Goal: Task Accomplishment & Management: Use online tool/utility

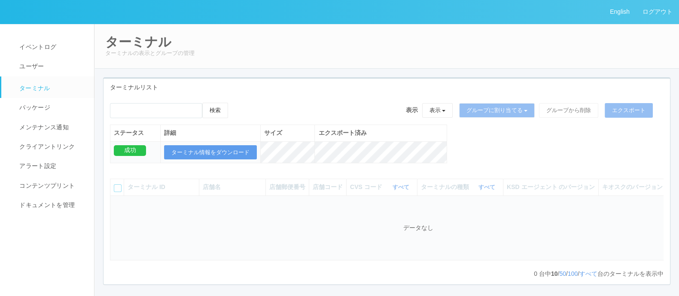
drag, startPoint x: 478, startPoint y: 65, endPoint x: 476, endPoint y: 57, distance: 9.0
click at [419, 64] on div "ターミナル ターミナルの表示とグループの管理" at bounding box center [387, 46] width 586 height 45
drag, startPoint x: 256, startPoint y: 48, endPoint x: 321, endPoint y: 5, distance: 78.8
click at [257, 46] on h2 "ターミナル" at bounding box center [386, 42] width 563 height 14
drag, startPoint x: 315, startPoint y: 83, endPoint x: 326, endPoint y: 78, distance: 12.3
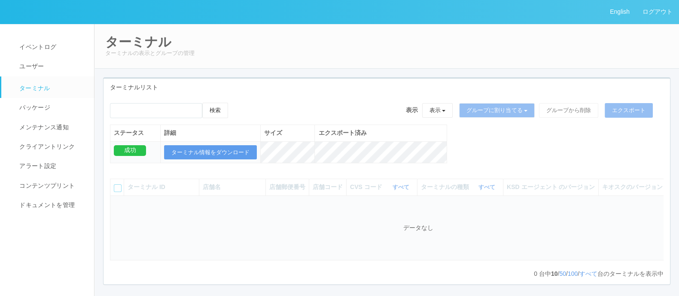
click at [315, 83] on div "ターミナルリスト" at bounding box center [387, 88] width 567 height 18
click at [390, 48] on div "ターミナル ターミナルの表示とグループの管理" at bounding box center [387, 46] width 586 height 45
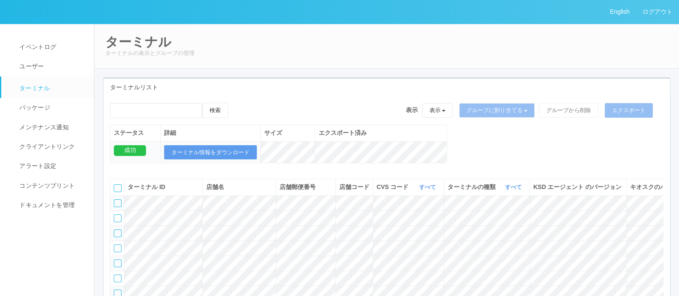
drag, startPoint x: 546, startPoint y: 164, endPoint x: 558, endPoint y: 163, distance: 12.5
click at [419, 118] on div "検索 表示 表示 すべてのターミナル 未割り当てのターミナル グループを追加 グループ名を編集 アーカイブ済みのターミナル グループに割り当てる グループを追…" at bounding box center [387, 138] width 567 height 70
click at [419, 118] on icon "button" at bounding box center [437, 187] width 2 height 6
click at [419, 118] on link "300037" at bounding box center [406, 247] width 68 height 12
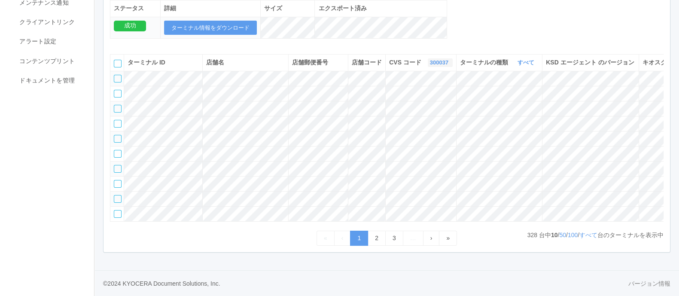
scroll to position [180, 0]
click at [419, 118] on link "すべて" at bounding box center [589, 235] width 18 height 7
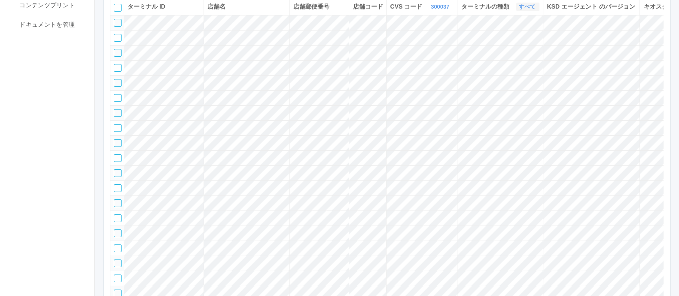
click at [419, 10] on link "すべて" at bounding box center [528, 6] width 19 height 6
click at [419, 46] on link "キオスク" at bounding box center [505, 43] width 68 height 12
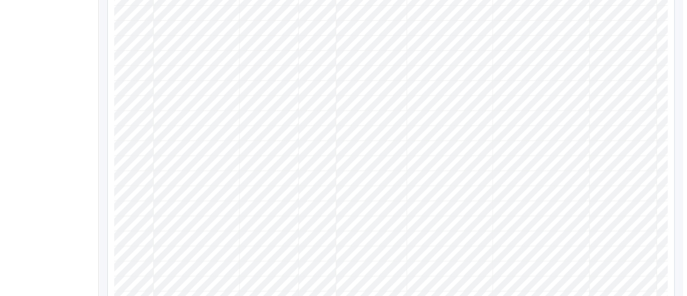
scroll to position [0, 104]
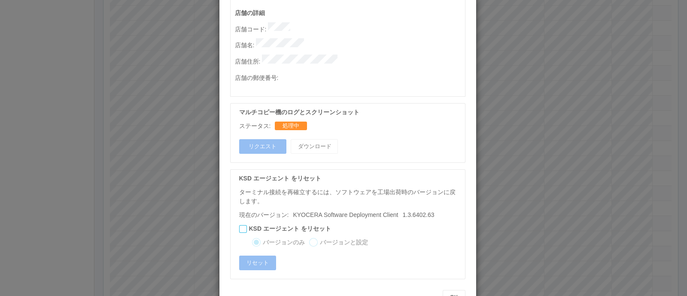
scroll to position [0, 0]
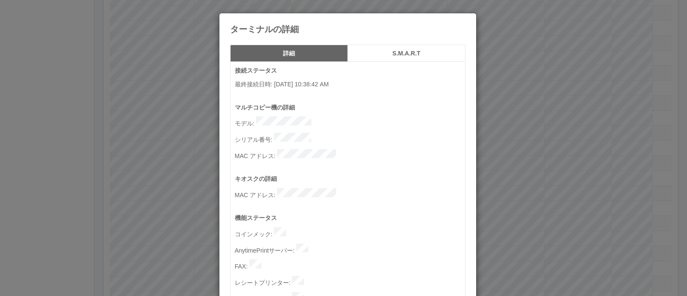
click at [365, 49] on button "S.M.A.R.T" at bounding box center [407, 53] width 118 height 17
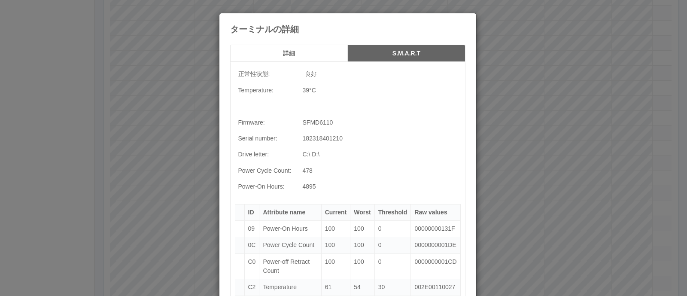
click at [300, 54] on h5 "詳細" at bounding box center [289, 53] width 112 height 6
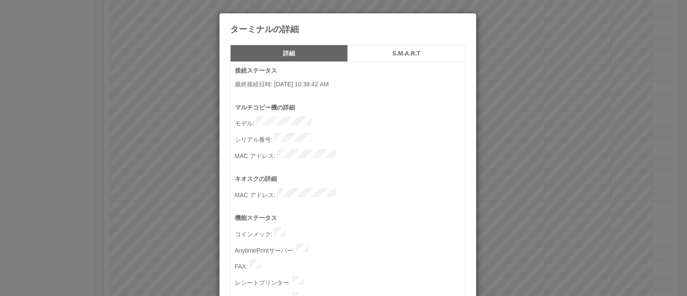
click at [349, 118] on p "MAC アドレス :" at bounding box center [350, 194] width 230 height 12
click at [419, 118] on div "ターミナルの詳細 詳細 S.M.A.R.T 接続ステータス 最終接続日時 : 08/28/2025 10:38:42 AM マルチコピー機の詳細 モデル : …" at bounding box center [343, 148] width 687 height 296
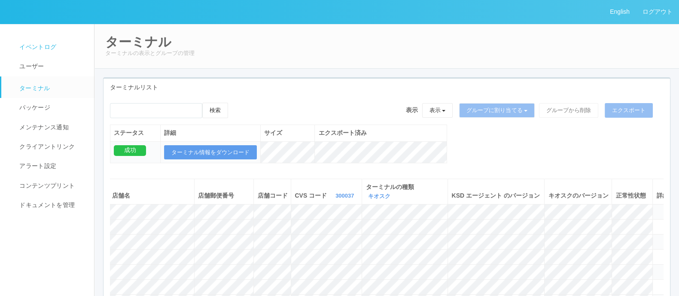
click at [44, 46] on span "イベントログ" at bounding box center [36, 46] width 39 height 7
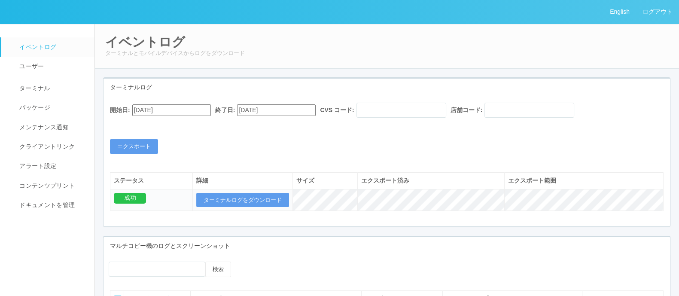
click at [419, 118] on div "開始日: 07/28/2025 終了日: 08/28/2025 CVS コード: 店舗コード: エクスポート" at bounding box center [387, 128] width 567 height 51
click at [59, 92] on link "ターミナル" at bounding box center [51, 86] width 101 height 21
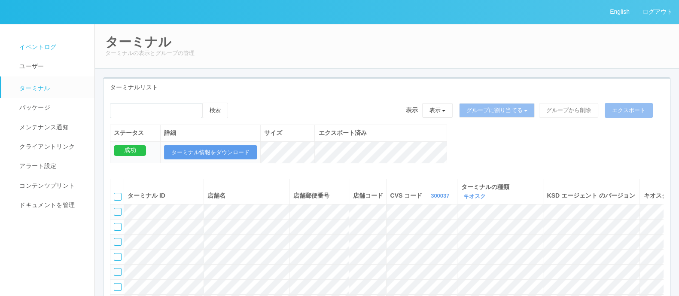
click at [61, 55] on link "イベントログ" at bounding box center [51, 46] width 101 height 19
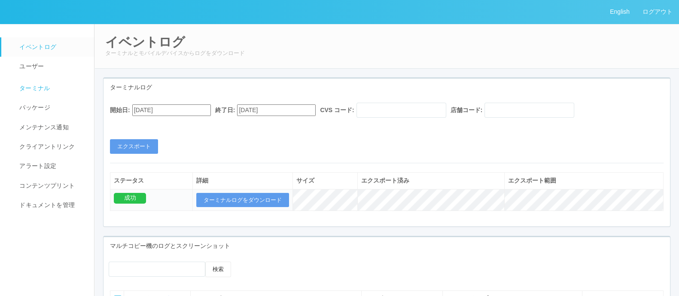
click at [85, 94] on link "ターミナル" at bounding box center [51, 86] width 101 height 21
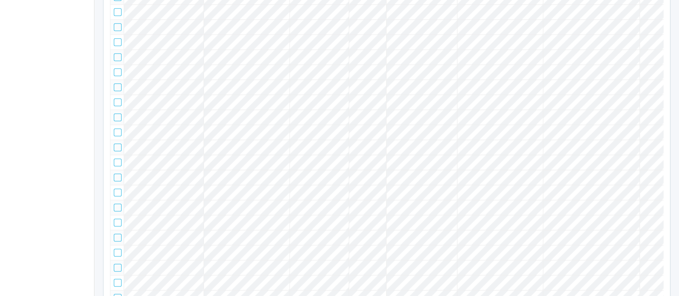
scroll to position [0, 104]
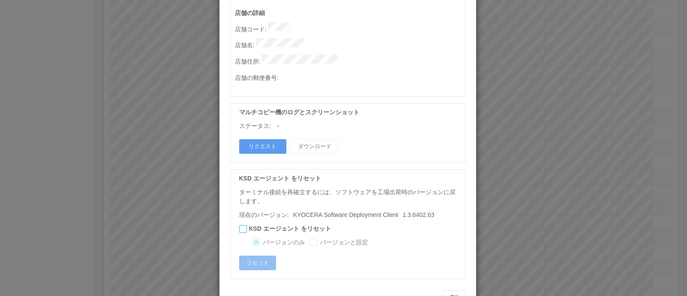
scroll to position [0, 0]
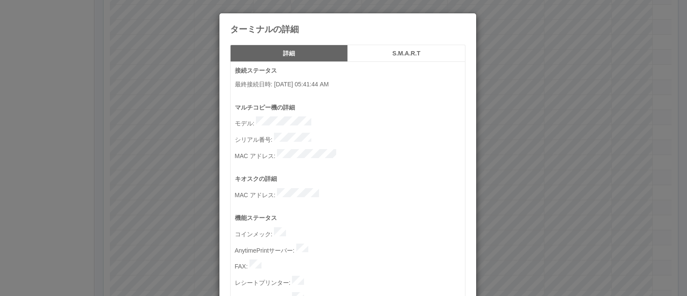
click at [419, 118] on div "ターミナルの詳細 詳細 S.M.A.R.T 接続ステータス 最終接続日時 : 08/15/2025 05:41:44 AM マルチコピー機の詳細 モデル : …" at bounding box center [343, 148] width 687 height 296
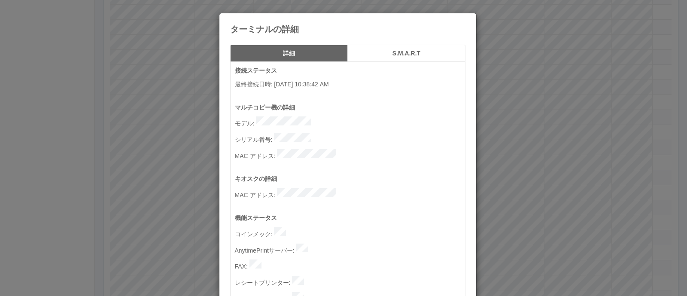
click at [419, 25] on div "ターミナルの詳細" at bounding box center [348, 23] width 257 height 21
click at [419, 20] on icon at bounding box center [466, 20] width 0 height 0
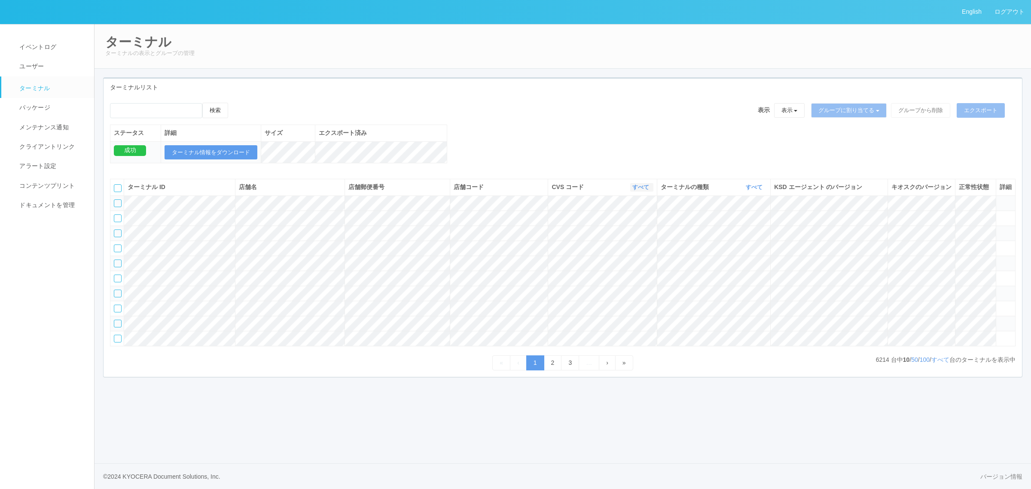
click at [630, 192] on button "すべて" at bounding box center [641, 187] width 23 height 9
click at [636, 252] on link "300037" at bounding box center [619, 247] width 68 height 12
click at [679, 190] on link "すべて" at bounding box center [755, 187] width 19 height 6
click at [679, 229] on link "キオスク" at bounding box center [733, 223] width 68 height 12
click at [679, 296] on link "すべて" at bounding box center [941, 359] width 18 height 7
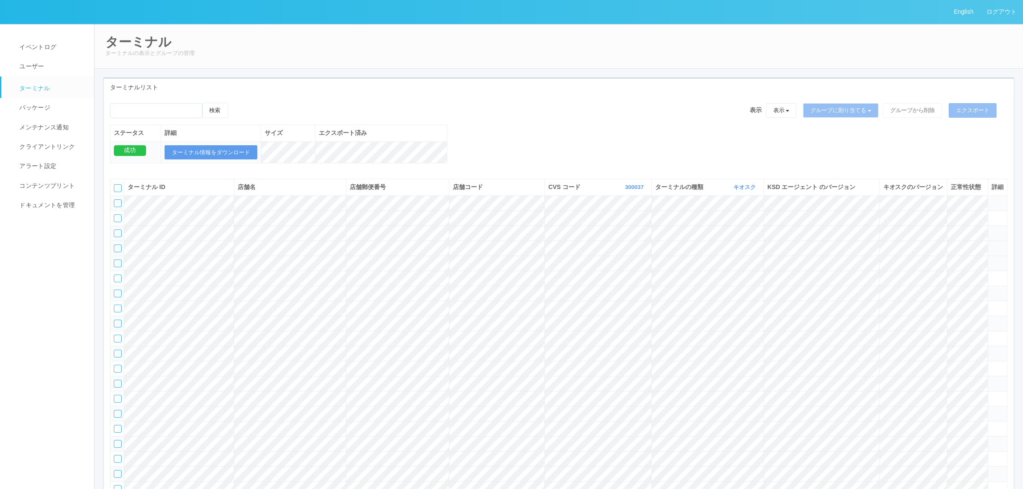
click at [679, 244] on icon at bounding box center [992, 244] width 0 height 0
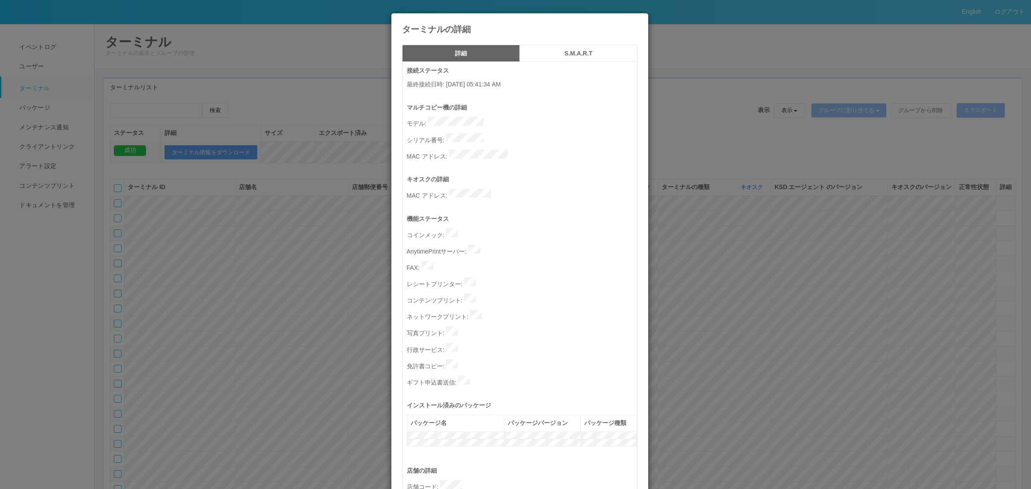
click at [679, 271] on div "ターミナルの詳細 詳細 S.M.A.R.T 接続ステータス 最終接続日時 : [DATE] 05:41:34 AM マルチコピー機の詳細 モデル : シリアル…" at bounding box center [515, 244] width 1031 height 489
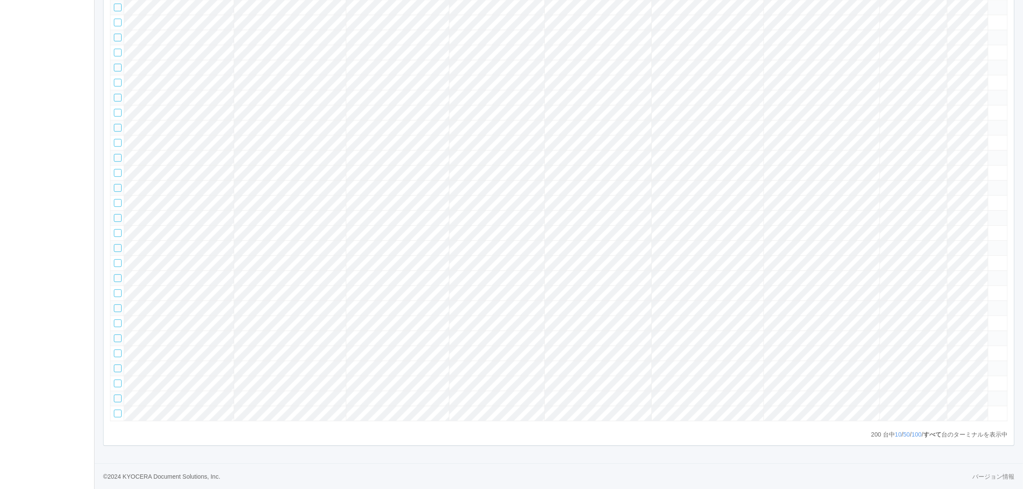
scroll to position [3630, 0]
click at [679, 296] on tr at bounding box center [558, 398] width 897 height 15
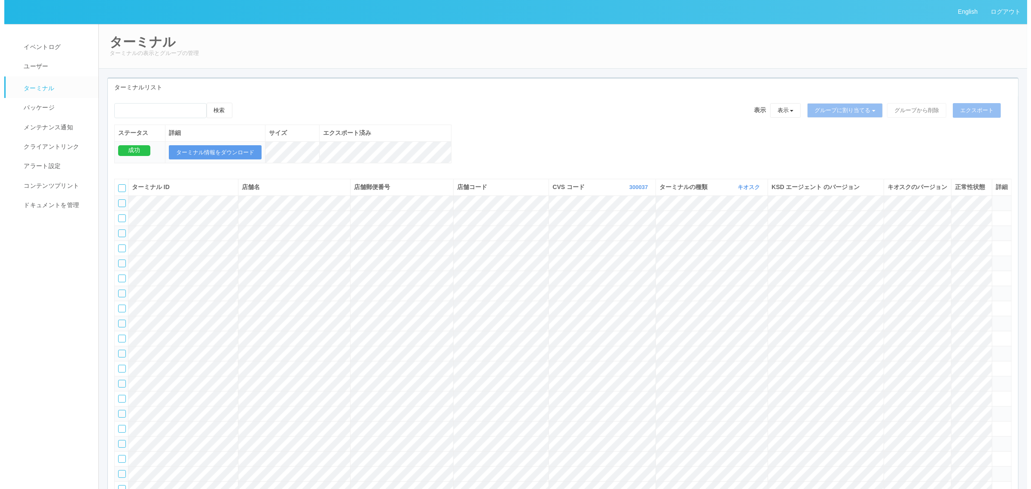
scroll to position [967, 0]
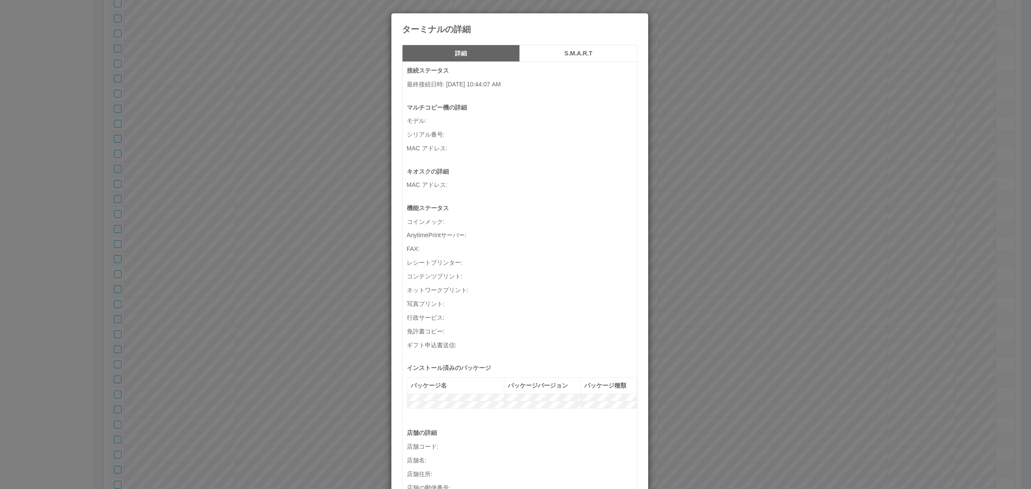
click at [116, 130] on div "ターミナルの詳細 詳細 S.M.A.R.T 接続ステータス 最終接続日時 : [DATE] 10:44:07 AM マルチコピー機の詳細 モデル : シリアル…" at bounding box center [515, 244] width 1031 height 489
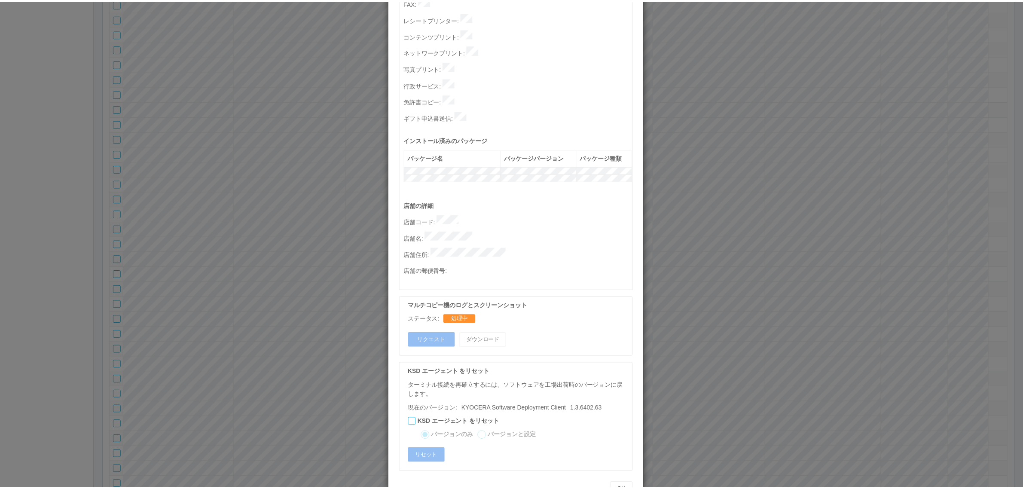
scroll to position [0, 0]
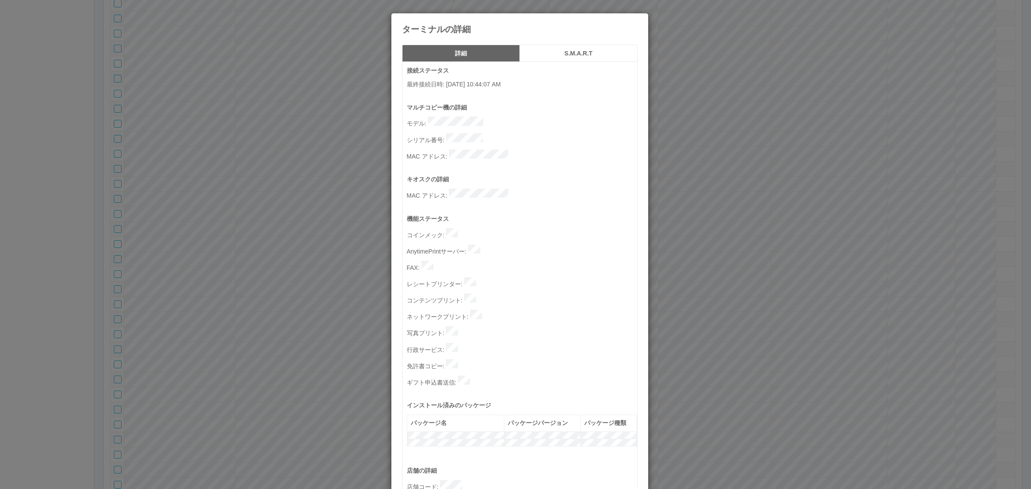
click at [295, 192] on div "ターミナルの詳細 詳細 S.M.A.R.T 接続ステータス 最終接続日時 : [DATE] 10:44:07 AM マルチコピー機の詳細 モデル : シリアル…" at bounding box center [515, 244] width 1031 height 489
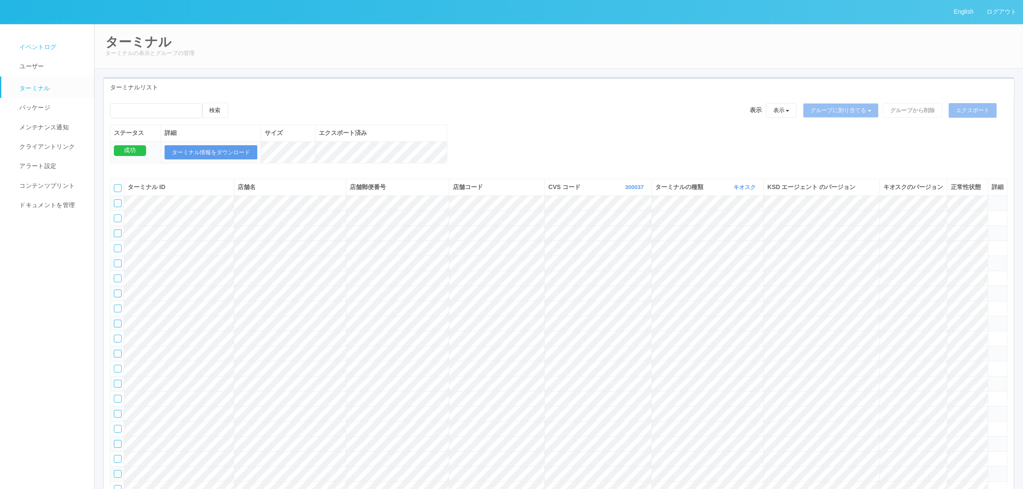
click at [36, 43] on span "イベントログ" at bounding box center [36, 46] width 39 height 7
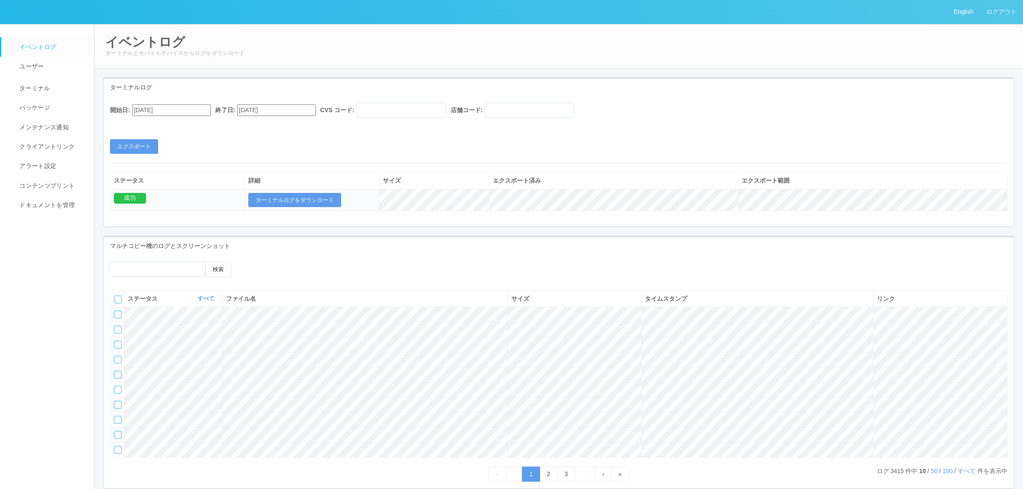
click at [198, 112] on input "[DATE]" at bounding box center [171, 110] width 79 height 12
click at [146, 123] on button "button" at bounding box center [142, 121] width 7 height 3
type input "[DATE]"
click at [272, 113] on input "[DATE]" at bounding box center [276, 110] width 79 height 12
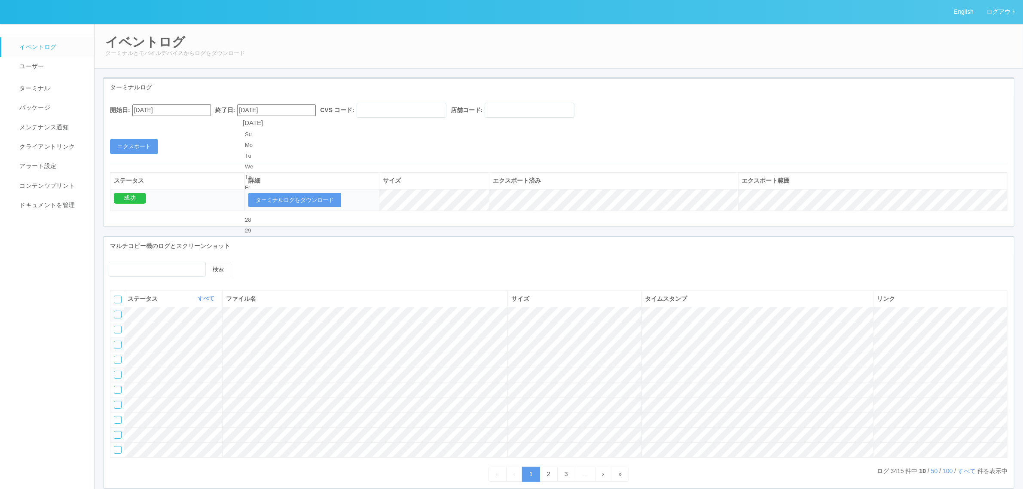
drag, startPoint x: 284, startPoint y: 198, endPoint x: 290, endPoint y: 186, distance: 13.6
type input "[DATE]"
drag, startPoint x: 517, startPoint y: 118, endPoint x: 518, endPoint y: 113, distance: 5.3
click at [517, 116] on div "開始日: [DATE] 終了日: [DATE] CVS コード: 店舗コード:" at bounding box center [559, 112] width 898 height 19
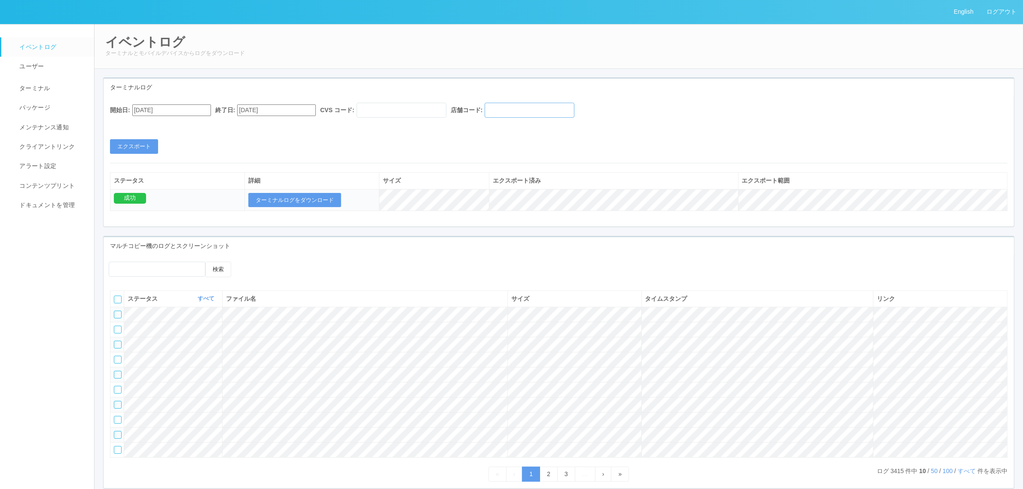
click at [522, 111] on input "text" at bounding box center [530, 110] width 90 height 15
paste input "580756"
type input "580756"
click at [446, 109] on input "text" at bounding box center [402, 110] width 90 height 15
type input "300037"
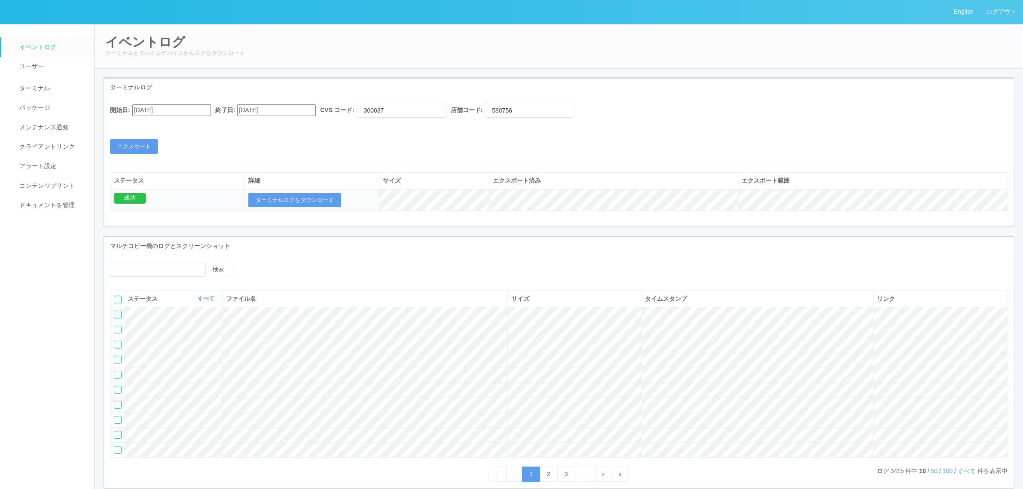
click at [309, 141] on div "開始日: [DATE] 終了日: [DATE] CVS コード: 300037 店舗コード: 580756 エクスポート" at bounding box center [559, 128] width 910 height 51
click at [149, 149] on button "エクスポート" at bounding box center [134, 146] width 48 height 15
click at [287, 196] on button "ターミナルログをダウンロード" at bounding box center [294, 200] width 93 height 15
drag, startPoint x: 177, startPoint y: 114, endPoint x: 165, endPoint y: 134, distance: 23.5
click at [174, 114] on input "[DATE]" at bounding box center [171, 110] width 79 height 12
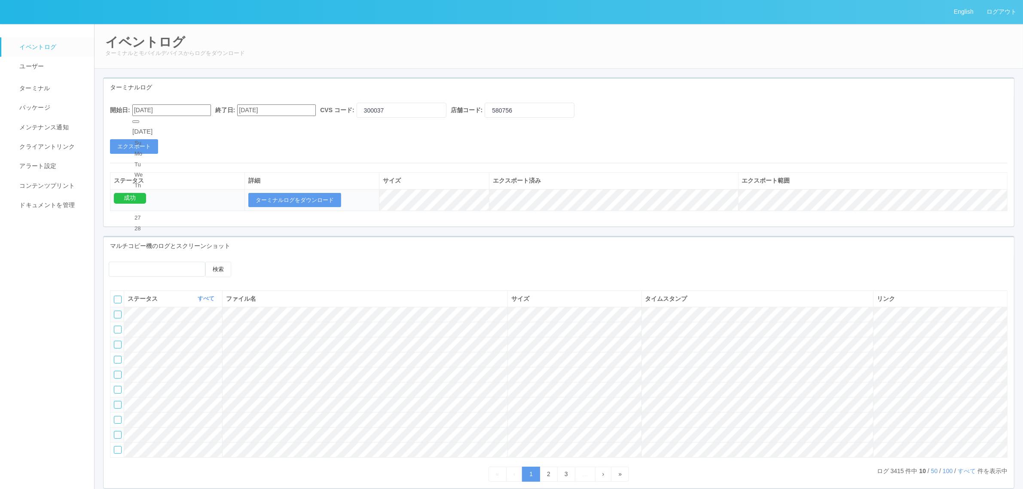
type input "[DATE]"
click at [272, 107] on input "[DATE]" at bounding box center [276, 110] width 79 height 12
drag, startPoint x: 263, startPoint y: 197, endPoint x: 278, endPoint y: 172, distance: 28.9
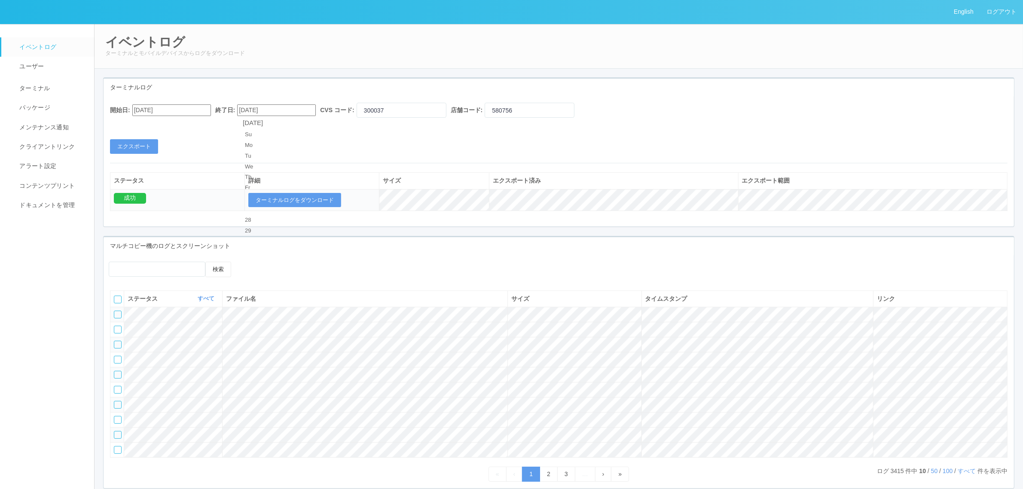
type input "[DATE]"
click at [137, 145] on button "エクスポート" at bounding box center [134, 146] width 48 height 15
click at [294, 203] on button "ターミナルログをダウンロード" at bounding box center [294, 200] width 93 height 15
click at [42, 92] on link "ターミナル" at bounding box center [51, 86] width 101 height 21
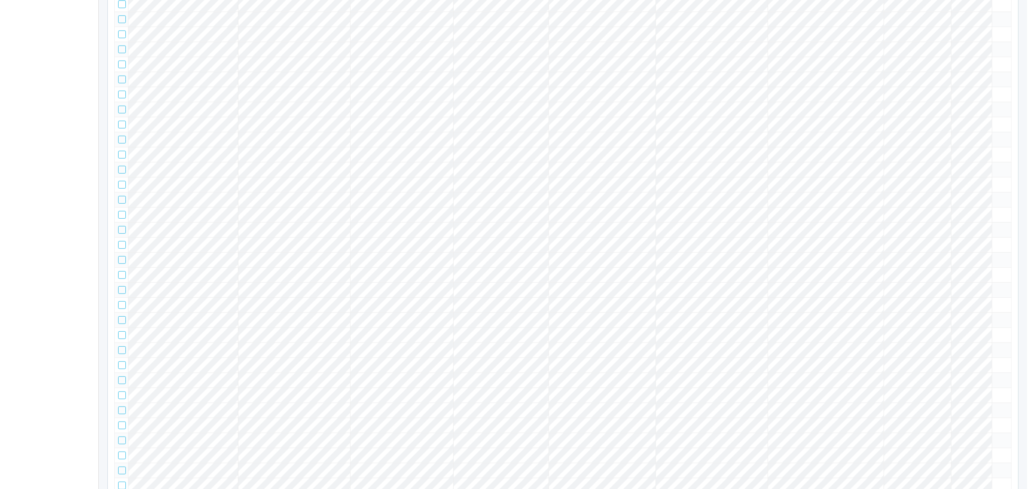
scroll to position [967, 0]
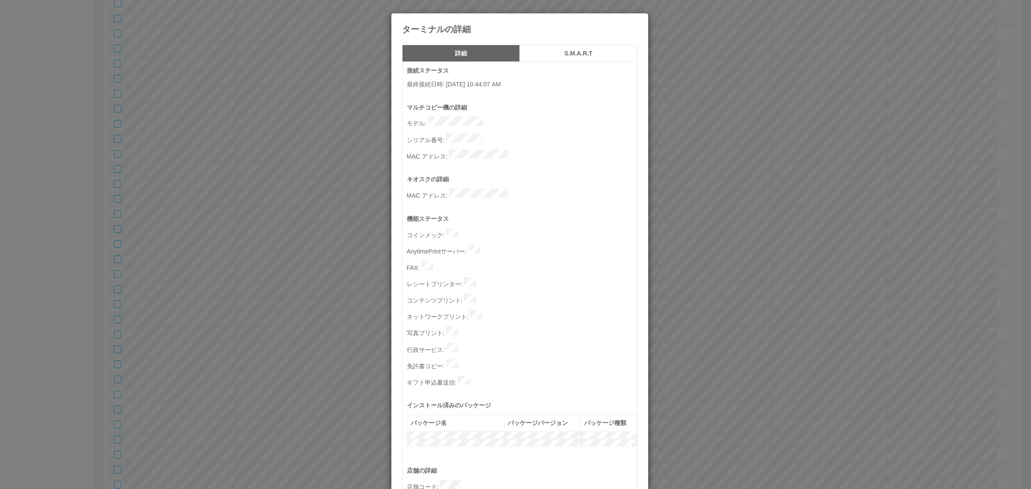
scroll to position [265, 0]
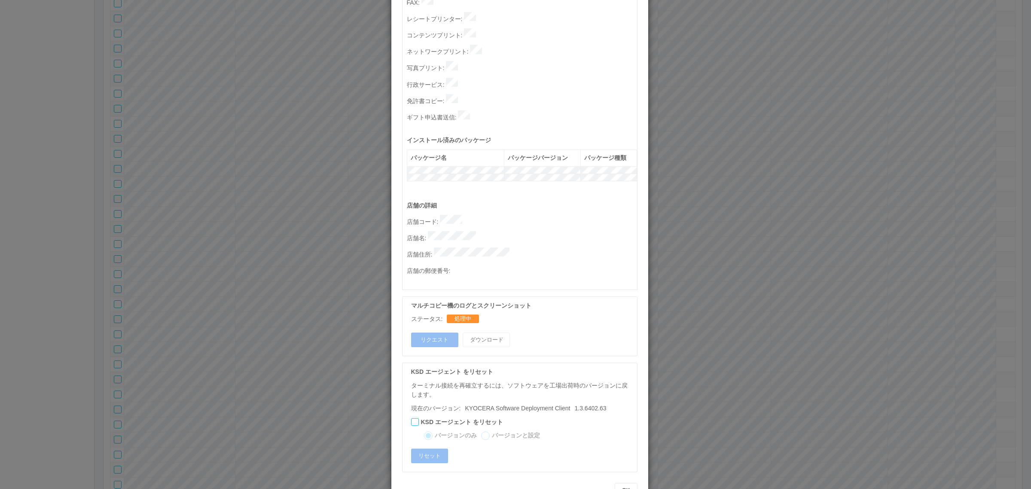
click at [460, 296] on div "ステータス: 処理中" at bounding box center [522, 319] width 222 height 9
drag, startPoint x: 895, startPoint y: 142, endPoint x: 797, endPoint y: 168, distance: 100.4
click at [679, 144] on div "ターミナルの詳細 詳細 S.M.A.R.T 接続ステータス 最終接続日時 : [DATE] 10:44:07 AM マルチコピー機の詳細 モデル : シリアル…" at bounding box center [515, 244] width 1031 height 489
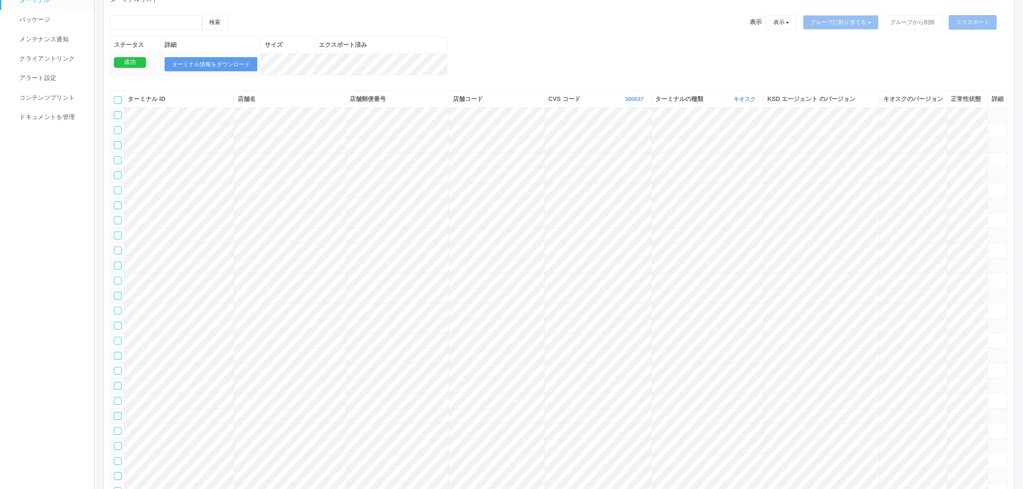
scroll to position [0, 0]
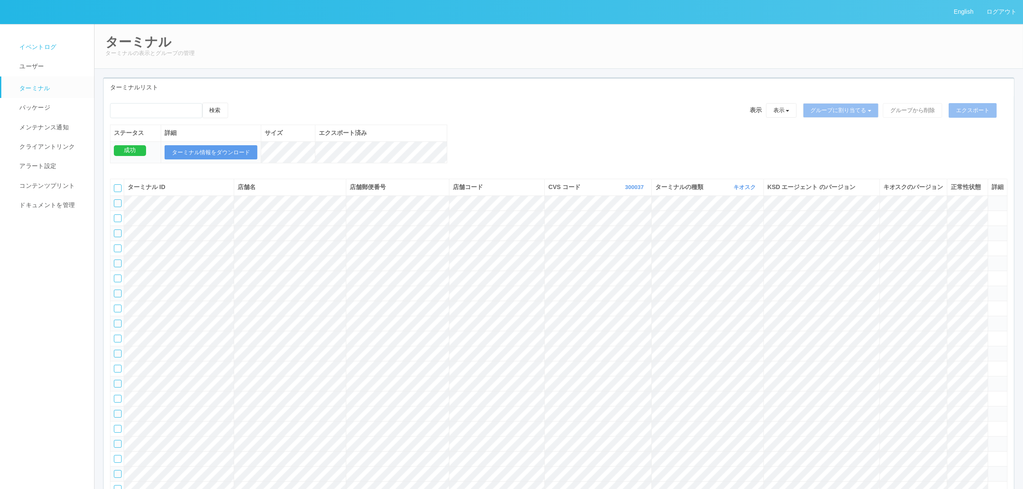
click at [52, 44] on span "イベントログ" at bounding box center [36, 46] width 39 height 7
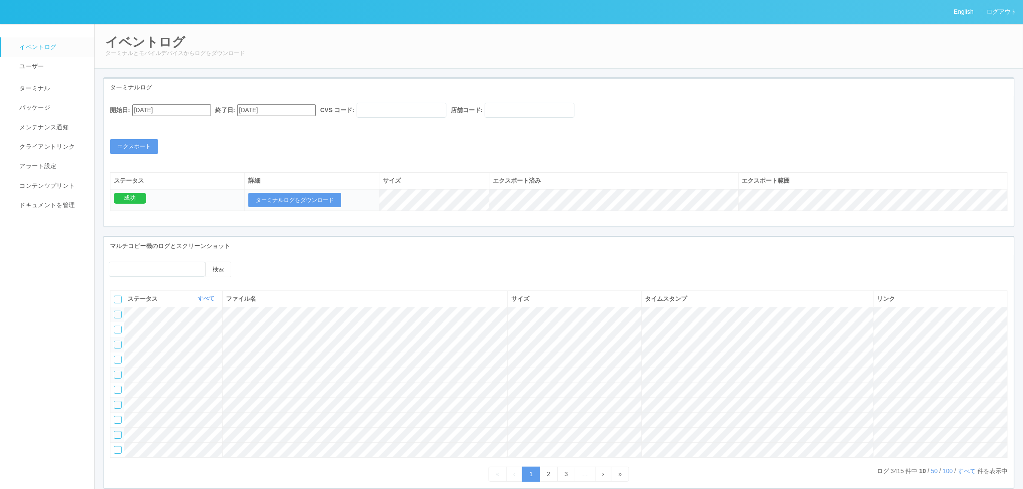
click at [190, 108] on input "[DATE]" at bounding box center [171, 110] width 79 height 12
click at [153, 127] on div "[DATE]" at bounding box center [142, 132] width 20 height 10
click at [146, 123] on button "button" at bounding box center [142, 121] width 7 height 3
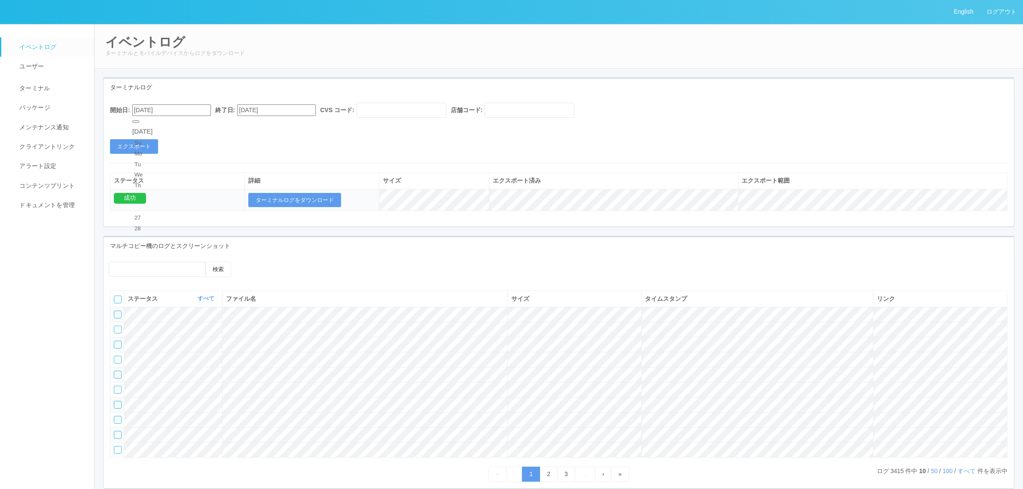
type input "[DATE]"
click at [278, 111] on input "[DATE]" at bounding box center [276, 110] width 79 height 12
click at [418, 149] on div "開始日: [DATE] 終了日: [DATE] [DATE] Su Mo Tu We Th Fr Sa 27 28 29 30 31 1 2 3 4 5 6 …" at bounding box center [559, 128] width 910 height 51
drag, startPoint x: 375, startPoint y: 114, endPoint x: 379, endPoint y: 113, distance: 4.4
click at [375, 114] on input "text" at bounding box center [402, 110] width 90 height 15
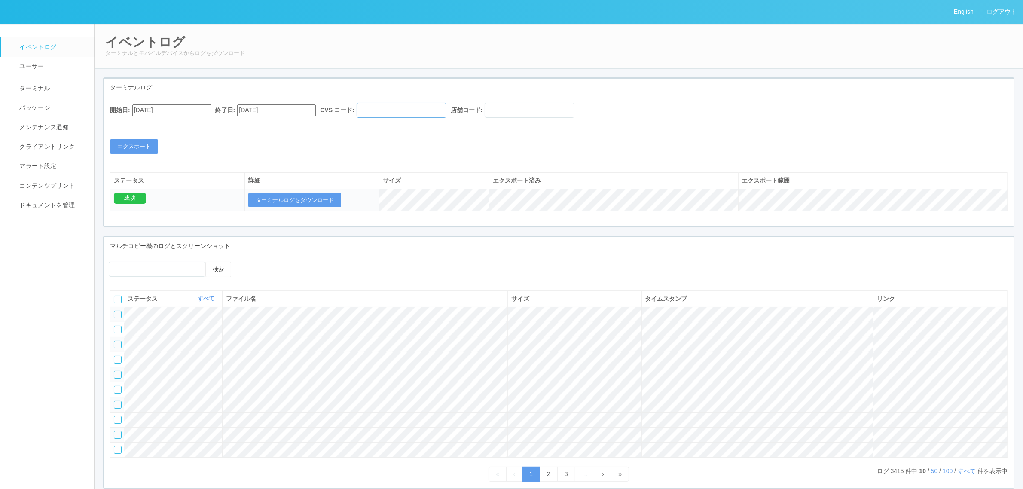
type input "300037"
click at [556, 110] on input "text" at bounding box center [530, 110] width 90 height 15
click at [52, 86] on link "ターミナル" at bounding box center [51, 86] width 101 height 21
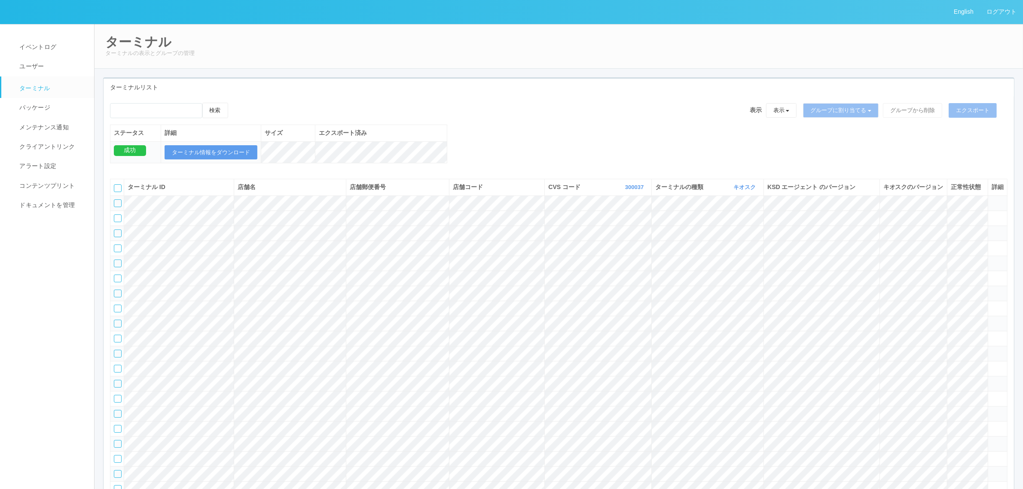
scroll to position [834, 0]
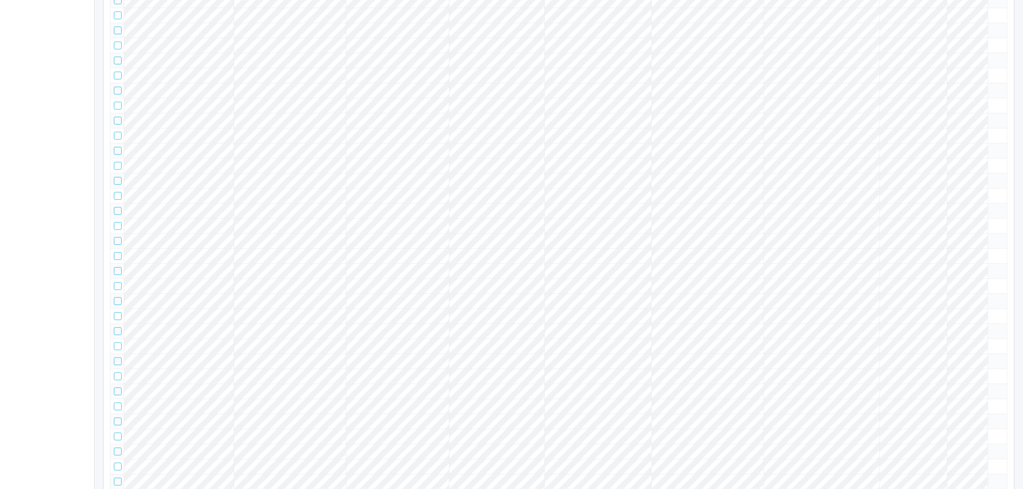
click at [491, 53] on tr at bounding box center [558, 45] width 897 height 15
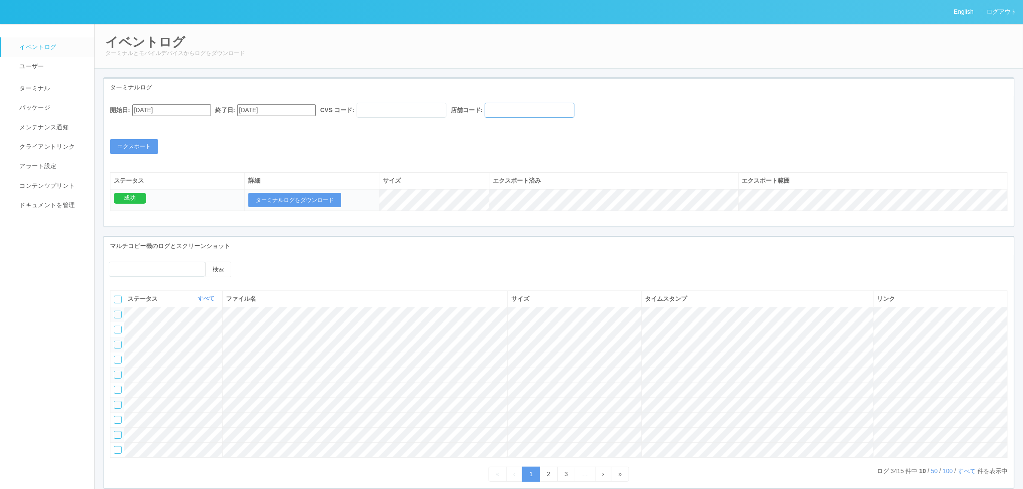
drag, startPoint x: 553, startPoint y: 112, endPoint x: 545, endPoint y: 109, distance: 8.3
click at [551, 111] on input "text" at bounding box center [530, 110] width 90 height 15
paste input "580756"
type input "580756"
click at [437, 113] on input "text" at bounding box center [402, 110] width 90 height 15
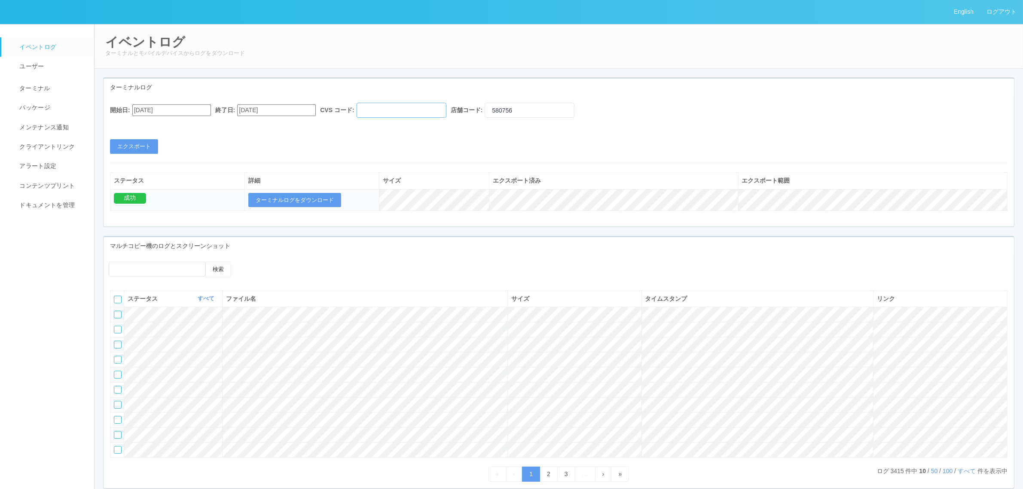
type input "300037"
click at [158, 106] on input "[DATE]" at bounding box center [171, 110] width 79 height 12
click at [153, 127] on div "[DATE]" at bounding box center [142, 132] width 20 height 10
click at [146, 123] on button "button" at bounding box center [142, 121] width 7 height 3
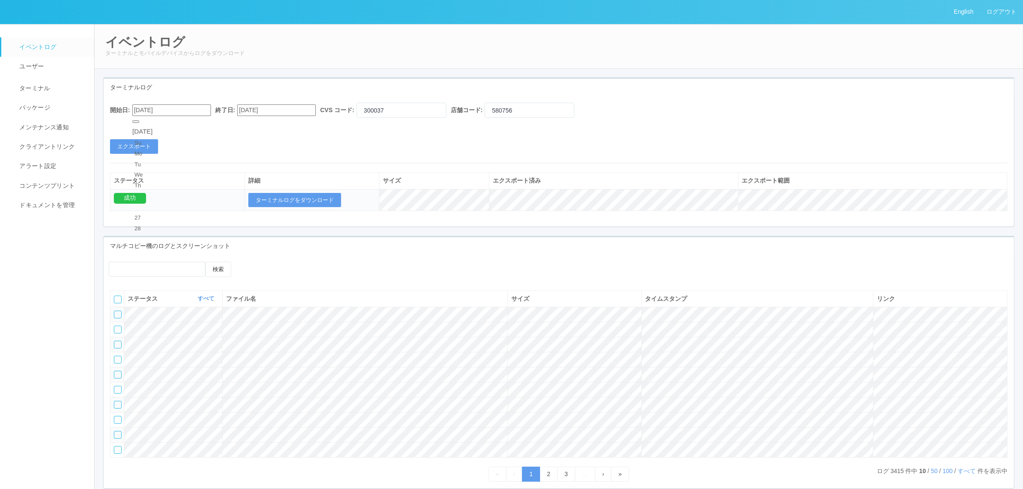
type input "[DATE]"
click at [278, 112] on input "[DATE]" at bounding box center [276, 110] width 79 height 12
drag, startPoint x: 286, startPoint y: 199, endPoint x: 282, endPoint y: 189, distance: 9.7
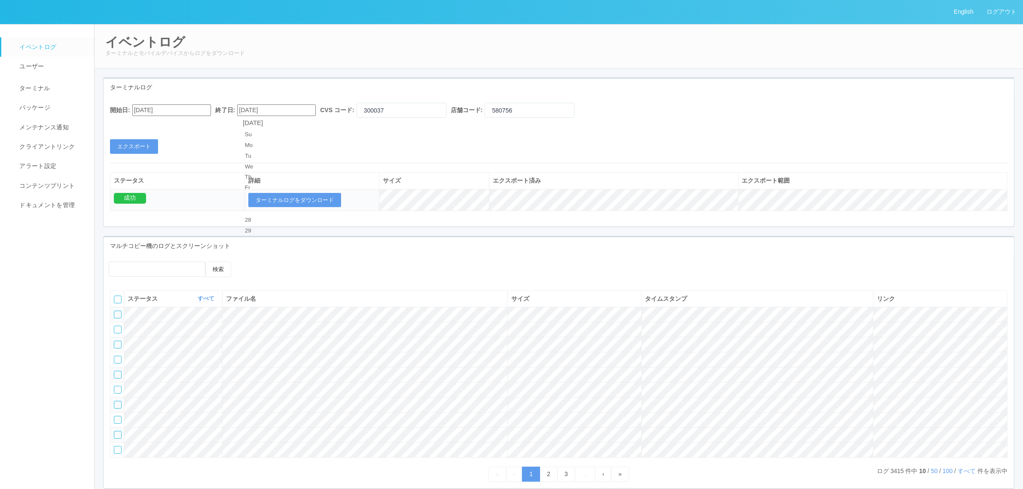
type input "[DATE]"
drag, startPoint x: 272, startPoint y: 138, endPoint x: 288, endPoint y: 136, distance: 16.5
click at [272, 138] on div "開始日: [DATE] 終了日: [DATE] CVS コード: 300037 店舗コード: 580756 エクスポート" at bounding box center [559, 128] width 910 height 51
drag, startPoint x: 555, startPoint y: 112, endPoint x: 550, endPoint y: 111, distance: 4.4
click at [553, 112] on input "580756" at bounding box center [530, 110] width 90 height 15
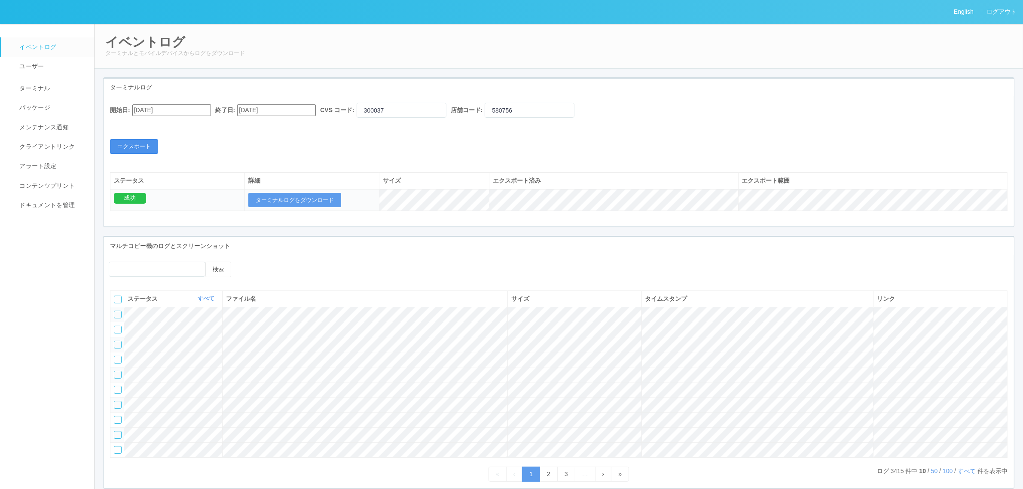
click at [140, 143] on button "エクスポート" at bounding box center [134, 146] width 48 height 15
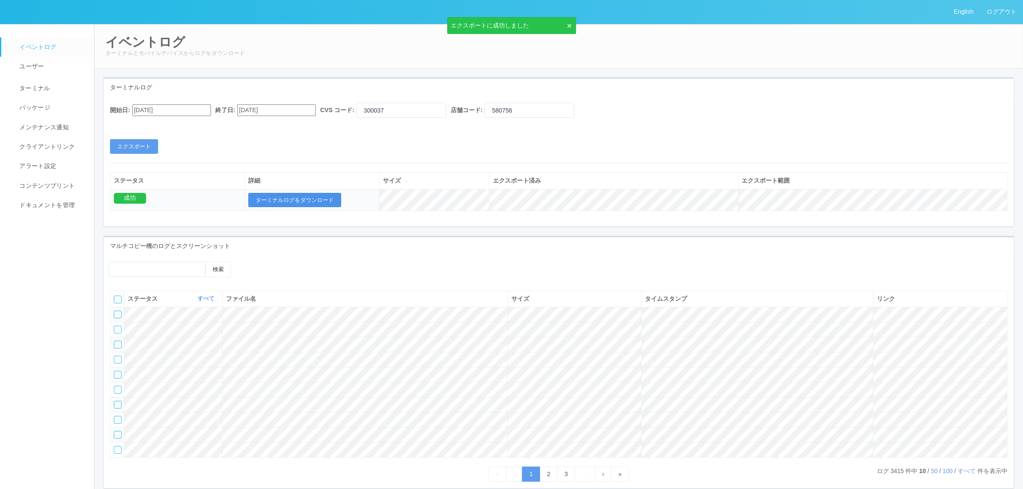
click at [300, 207] on button "ターミナルログをダウンロード" at bounding box center [294, 200] width 93 height 15
click at [45, 91] on span "ターミナル" at bounding box center [33, 88] width 33 height 7
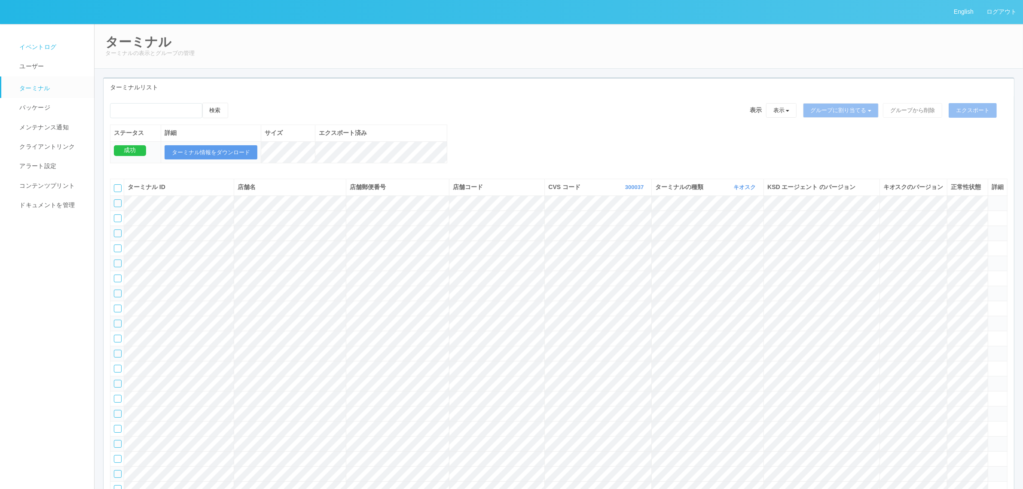
click at [44, 49] on span "イベントログ" at bounding box center [36, 46] width 39 height 7
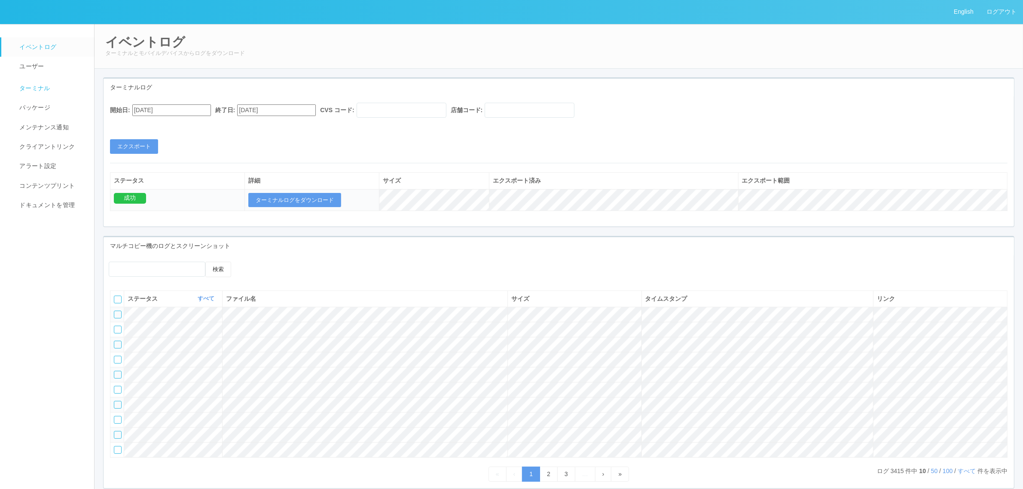
click at [72, 87] on link "ターミナル" at bounding box center [51, 86] width 101 height 21
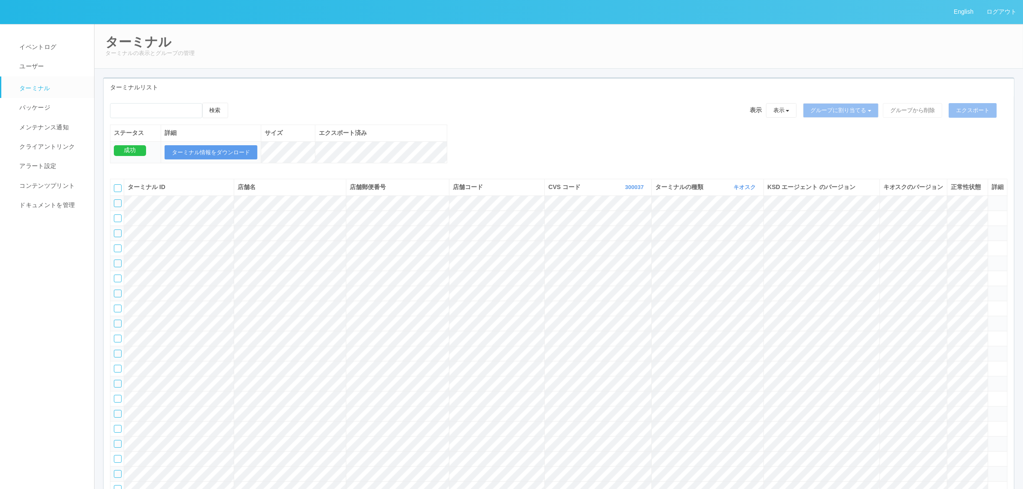
click at [561, 161] on div "検索 表示 表示 すべてのターミナル 未割り当てのターミナル グループを追加 グループ名を編集 アーカイブ済みのターミナル グループに割り当てる グループを追…" at bounding box center [559, 138] width 910 height 70
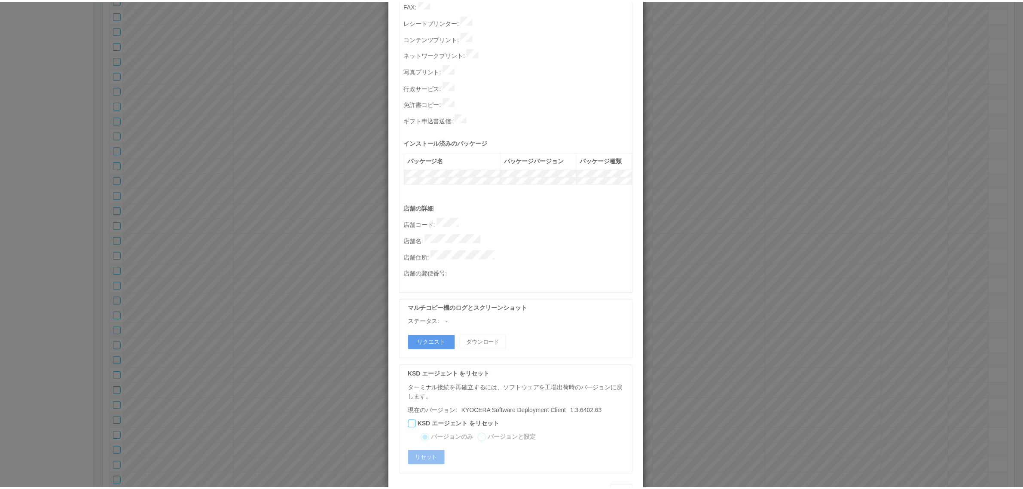
scroll to position [265, 0]
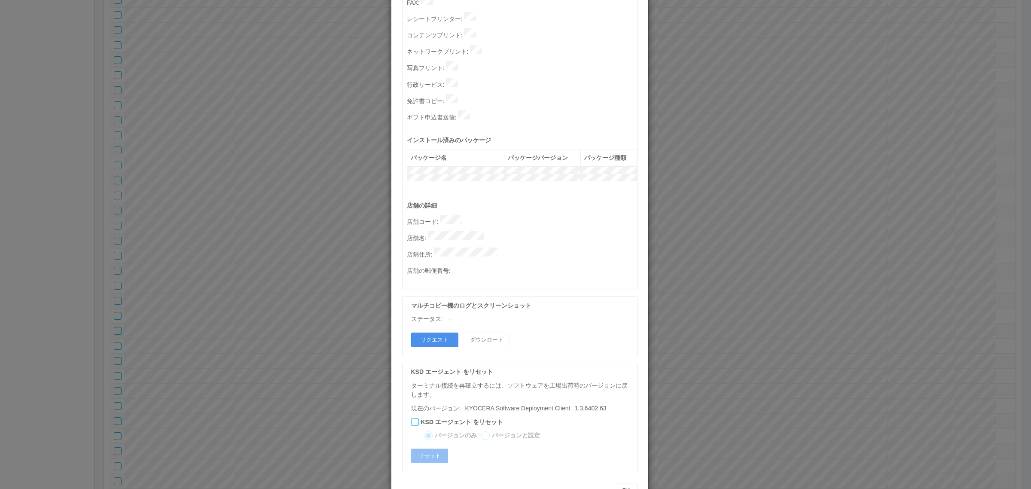
click at [432, 296] on button "リクエスト" at bounding box center [434, 340] width 47 height 15
click at [679, 229] on div "ターミナルの詳細 詳細 S.M.A.R.T 接続ステータス 最終接続日時 : [DATE] 05:42:02 AM マルチコピー機の詳細 モデル : シリアル…" at bounding box center [515, 244] width 1031 height 489
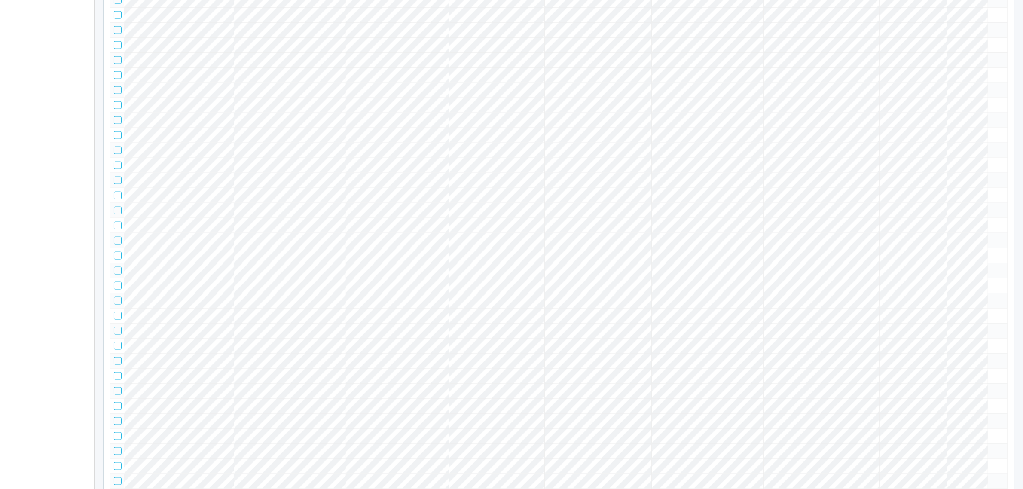
scroll to position [0, 0]
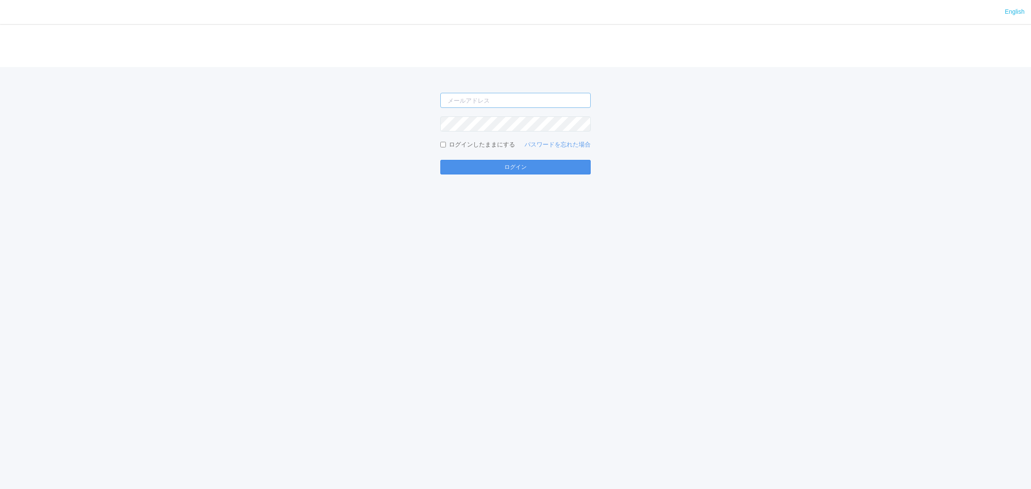
type input "[EMAIL_ADDRESS][DOMAIN_NAME]"
click at [495, 166] on button "ログイン" at bounding box center [515, 167] width 150 height 15
